Goal: Communication & Community: Share content

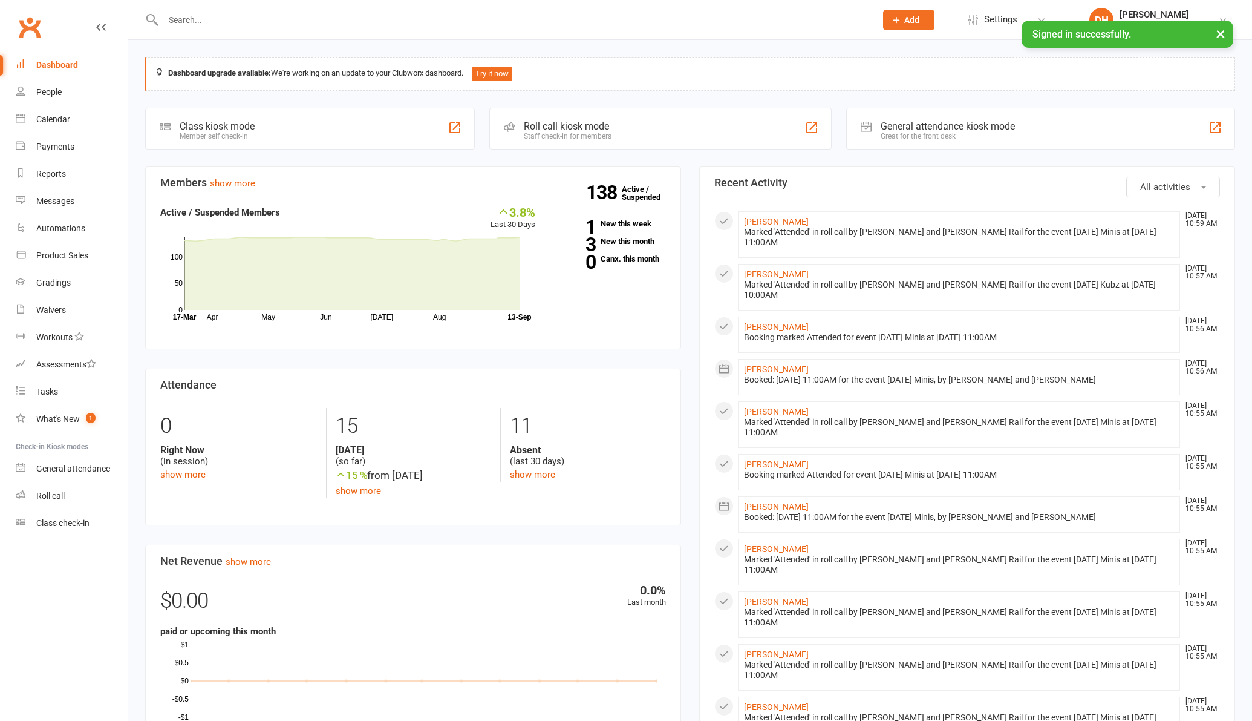
click at [199, 21] on input "text" at bounding box center [514, 19] width 708 height 17
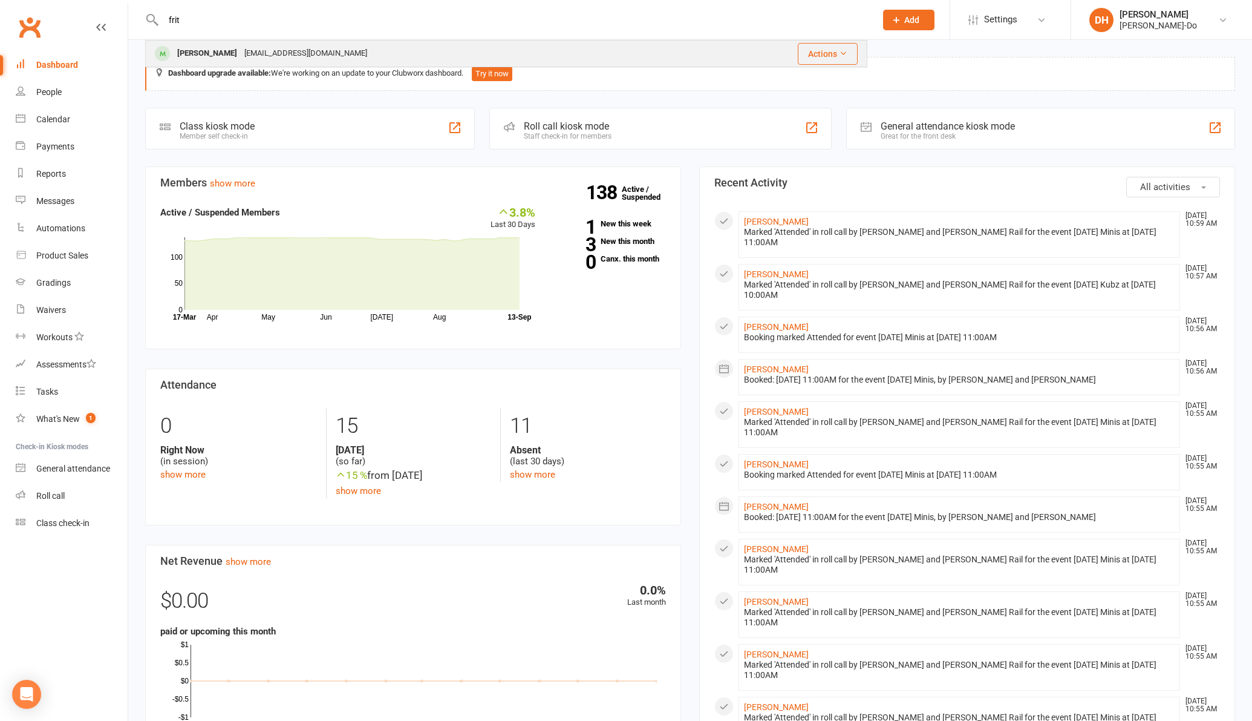
type input "frit"
click at [178, 49] on div "[PERSON_NAME]" at bounding box center [207, 54] width 67 height 18
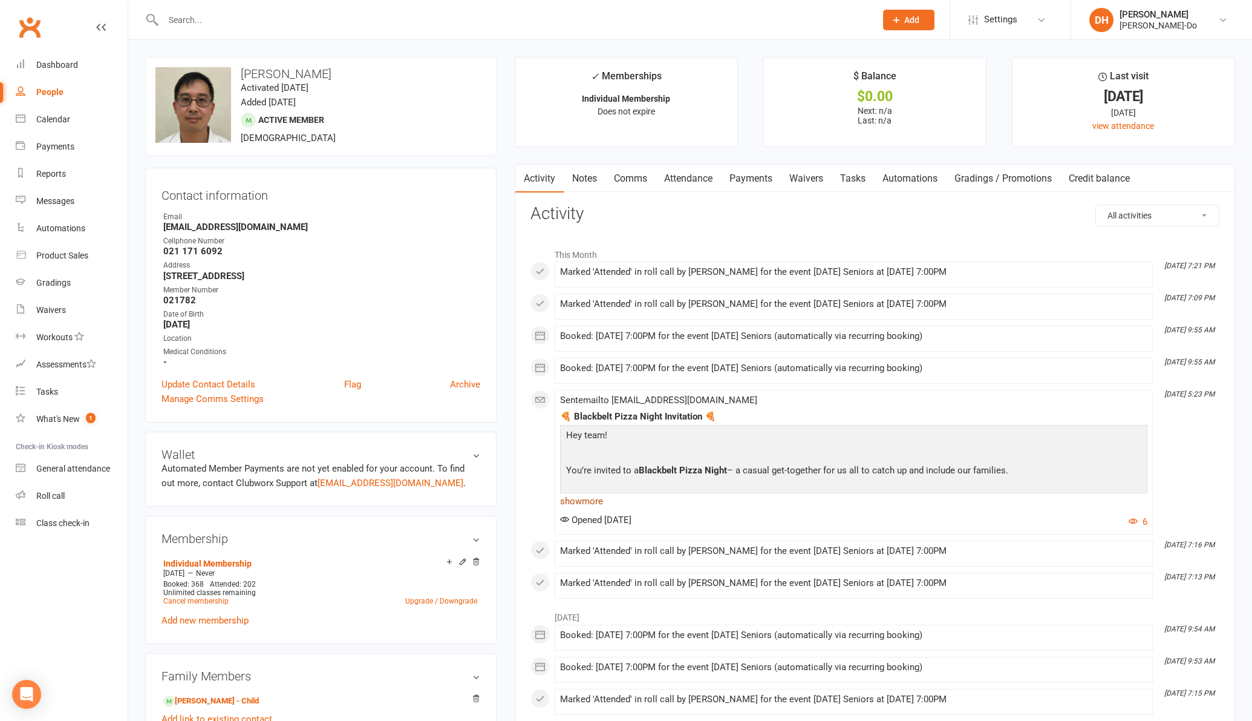
click at [587, 500] on link "show more" at bounding box center [853, 500] width 587 height 17
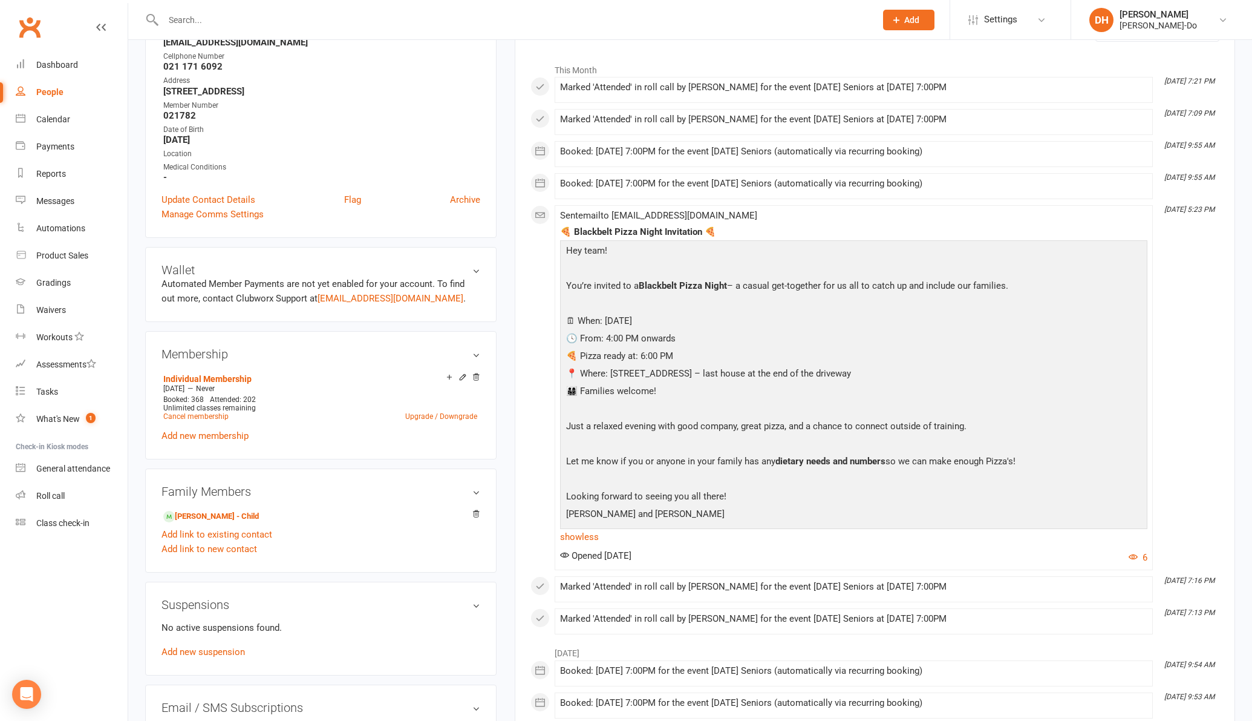
scroll to position [218, 0]
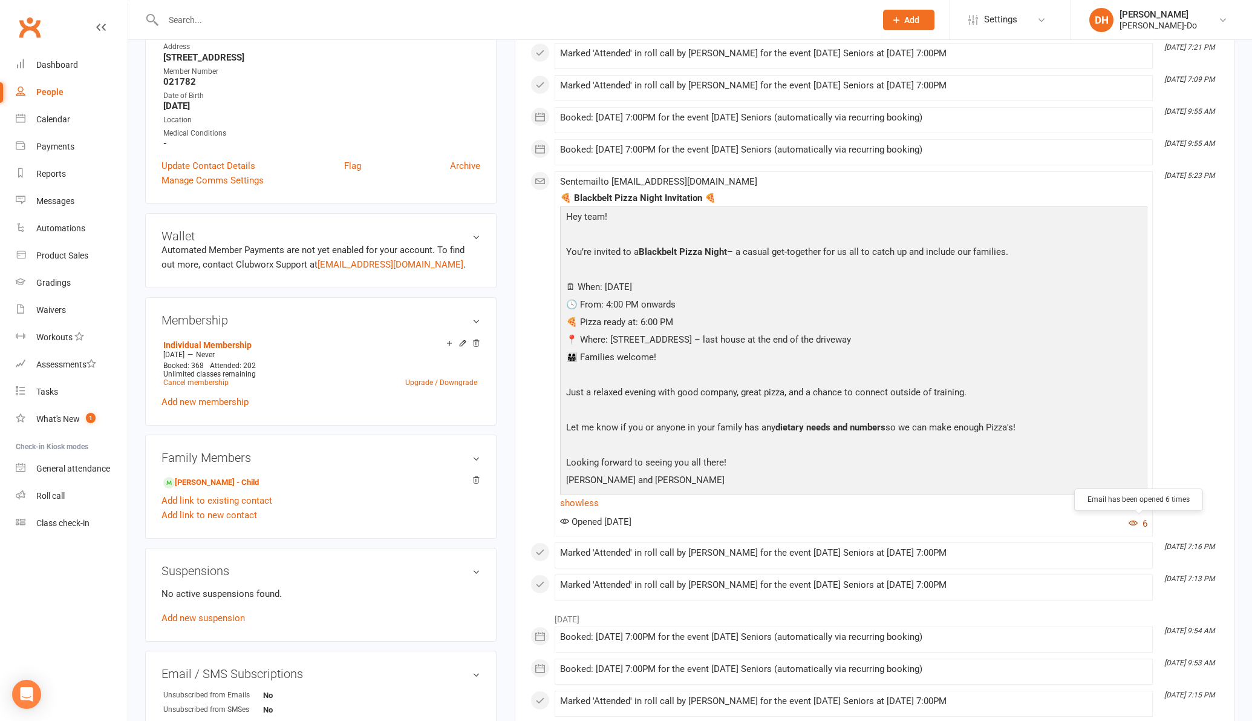
click at [1140, 523] on button "6" at bounding box center [1138, 523] width 19 height 15
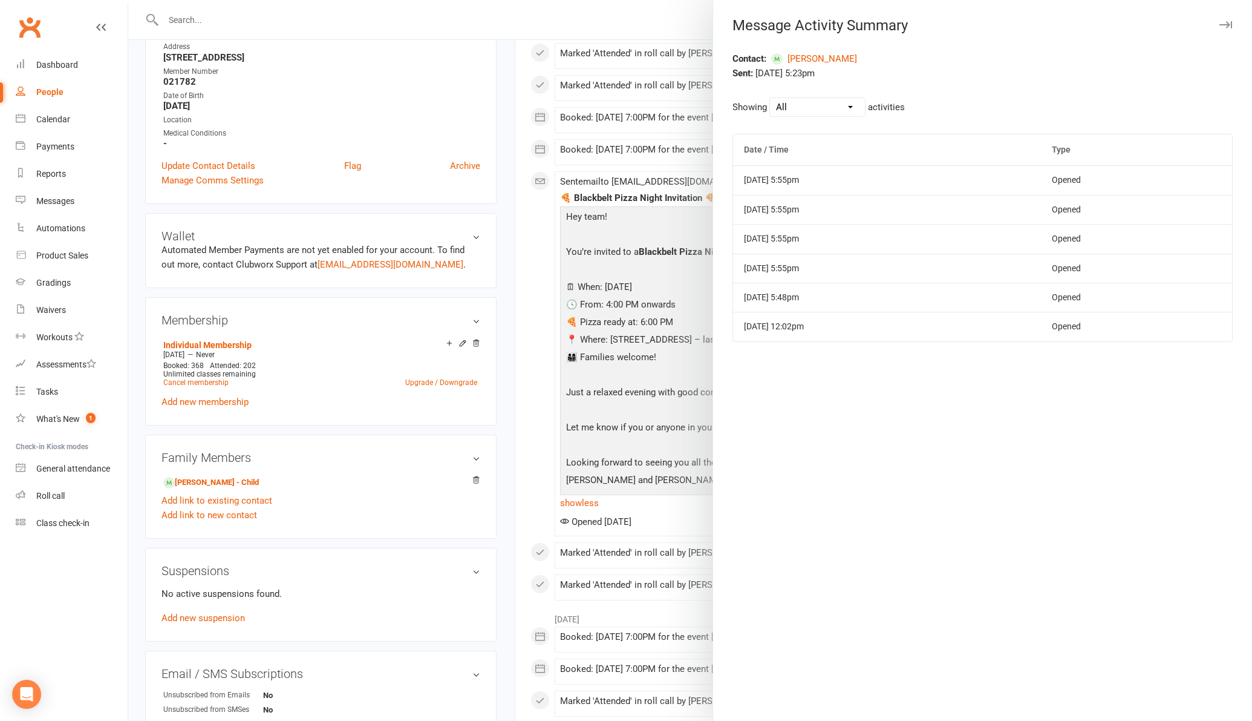
click at [1232, 25] on icon "button" at bounding box center [1226, 24] width 13 height 7
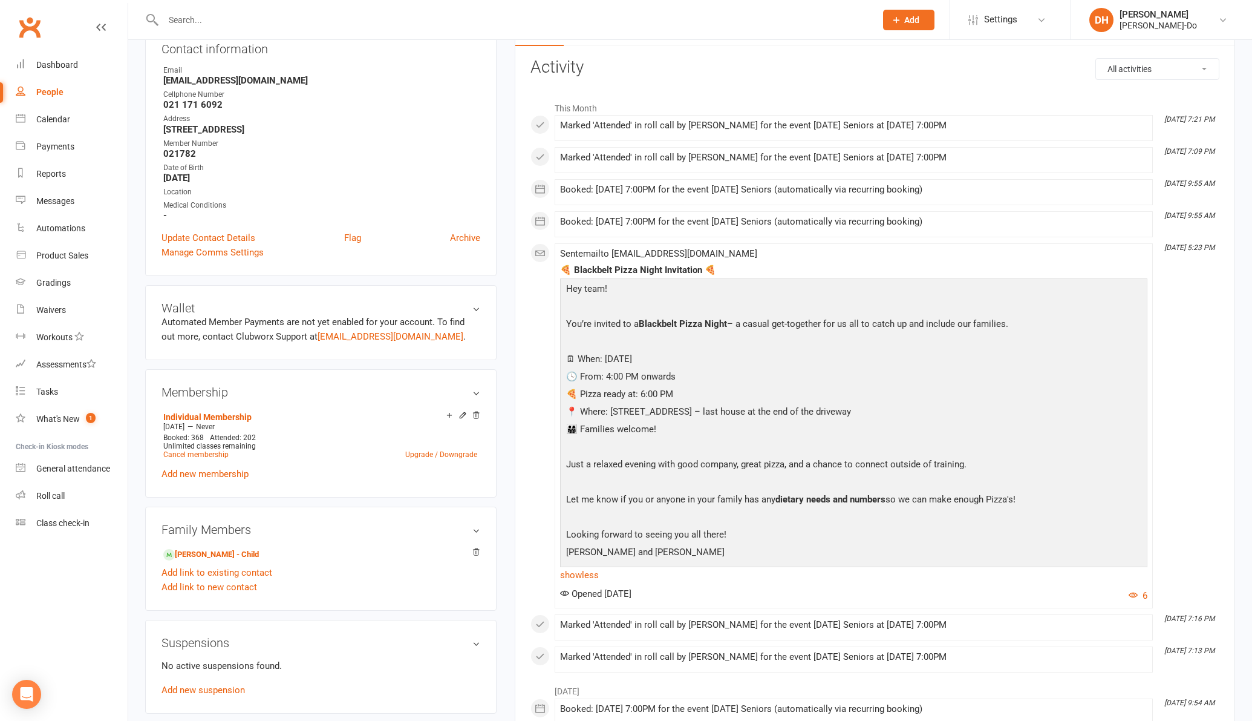
scroll to position [0, 0]
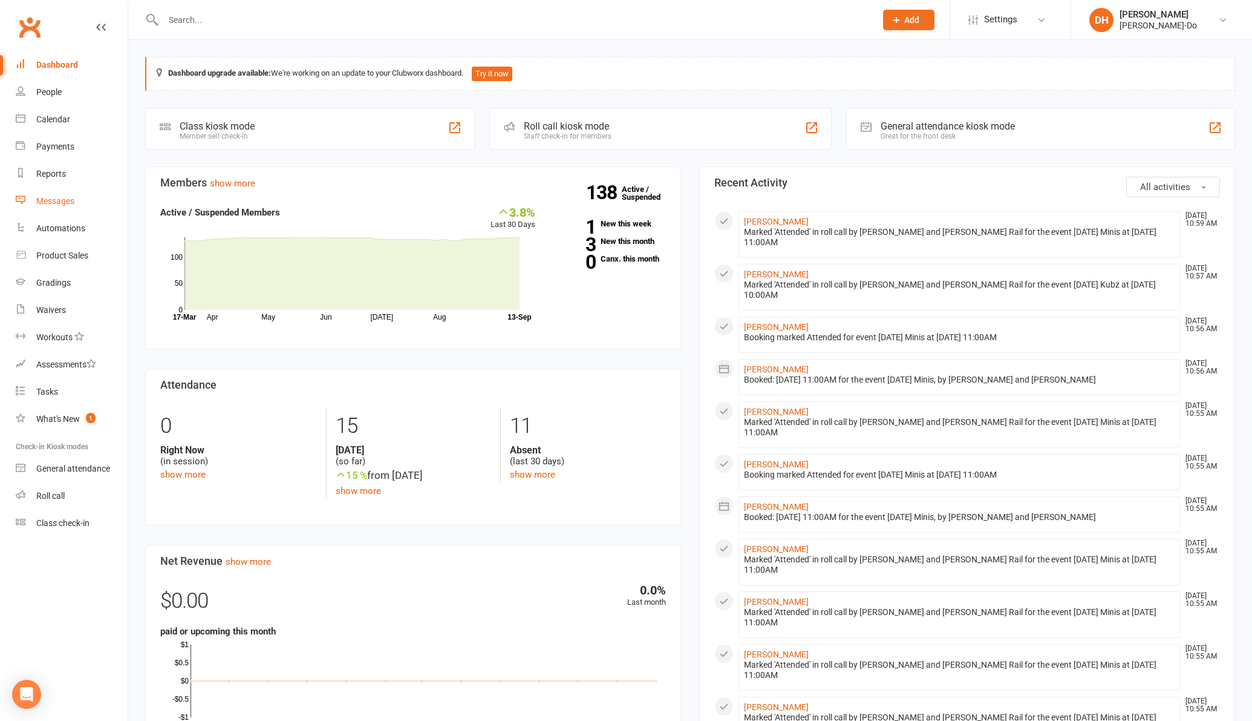
click at [57, 202] on div "Messages" at bounding box center [55, 201] width 38 height 10
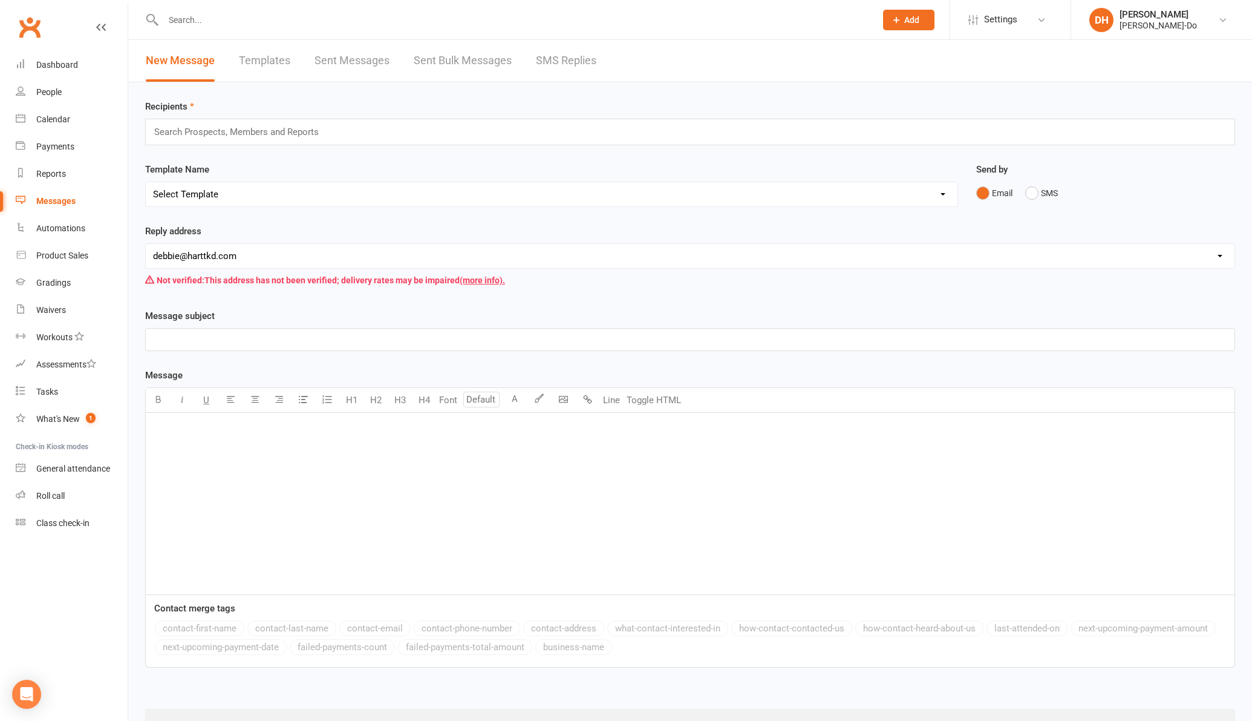
click at [356, 59] on link "Sent Messages" at bounding box center [352, 61] width 75 height 42
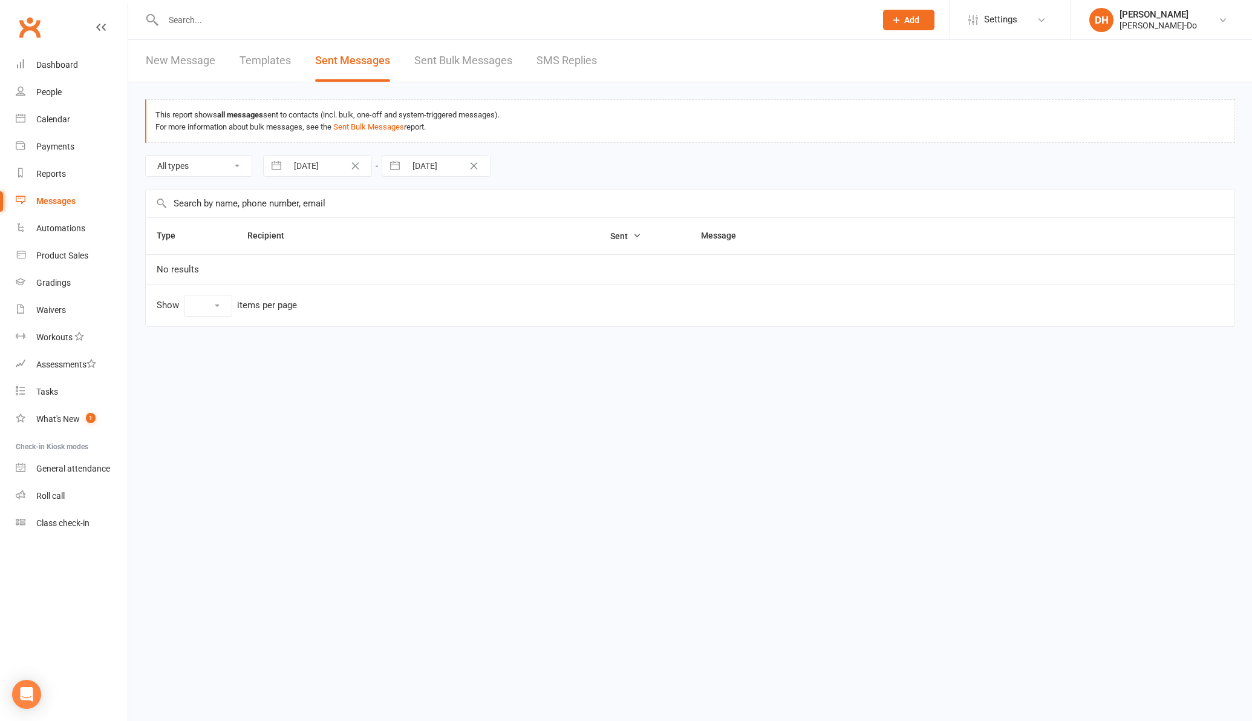
select select "100"
